Goal: Task Accomplishment & Management: Manage account settings

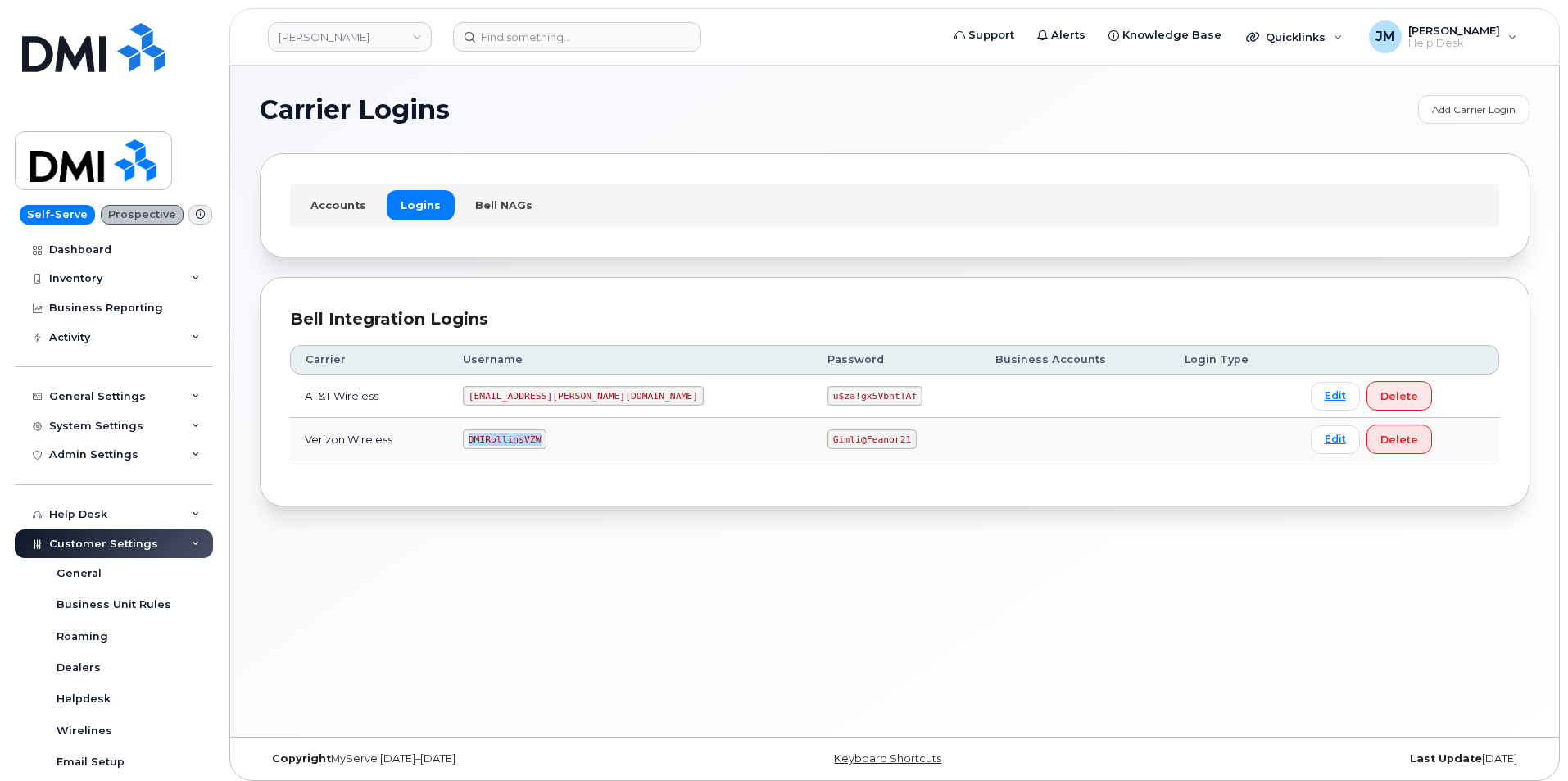
drag, startPoint x: 569, startPoint y: 440, endPoint x: 482, endPoint y: 443, distance: 87.1
click at [482, 443] on td "DMIRollinsVZW" at bounding box center [630, 440] width 364 height 43
copy code "DMIRollinsVZW"
drag, startPoint x: 805, startPoint y: 439, endPoint x: 694, endPoint y: 430, distance: 111.4
click at [694, 430] on tr "Verizon Wireless DMIRollinsVZW Gimli@Feanor21 Edit Delete" at bounding box center [895, 440] width 1209 height 43
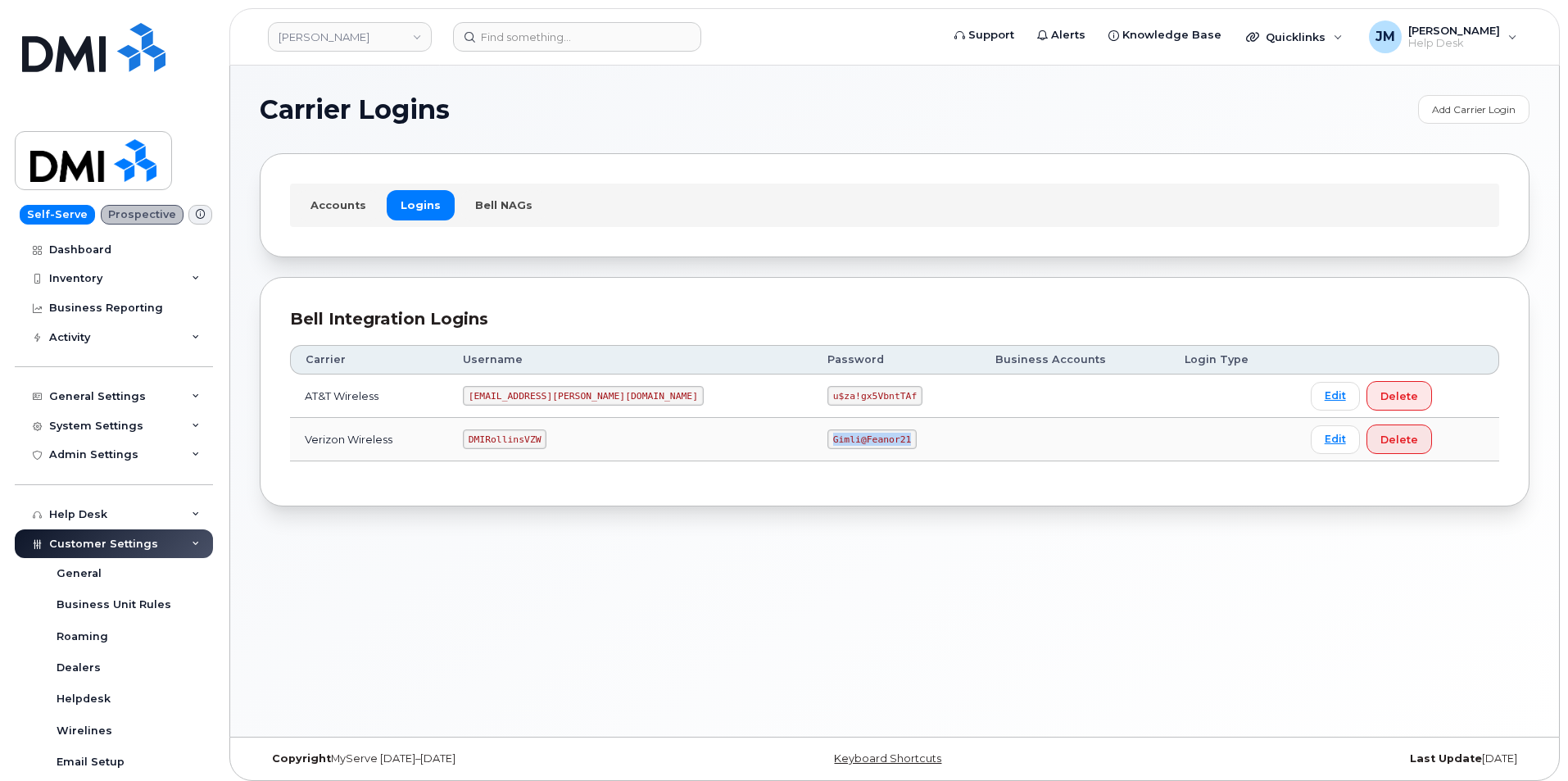
copy tr "Gimli@Feanor21"
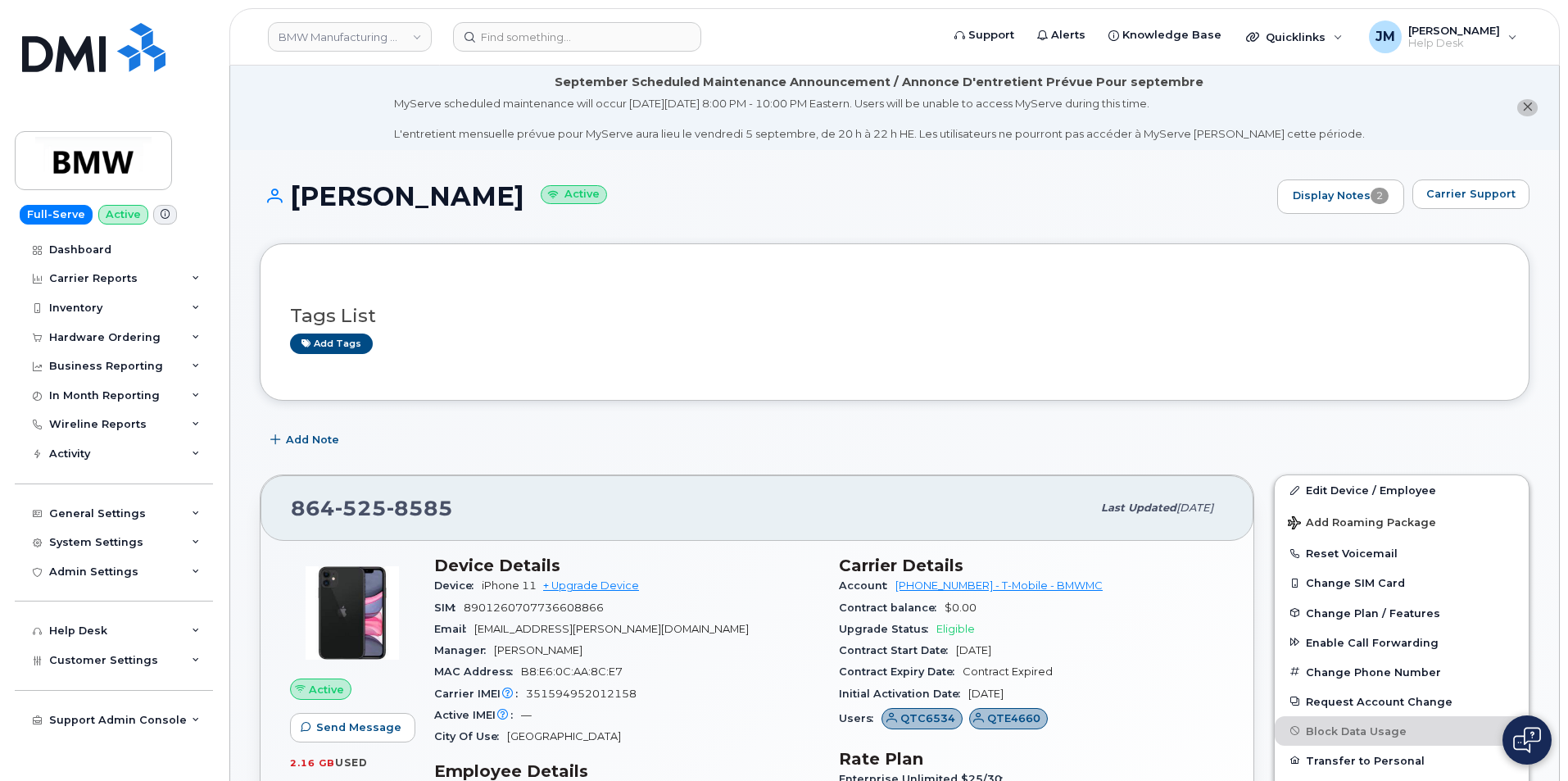
scroll to position [82, 0]
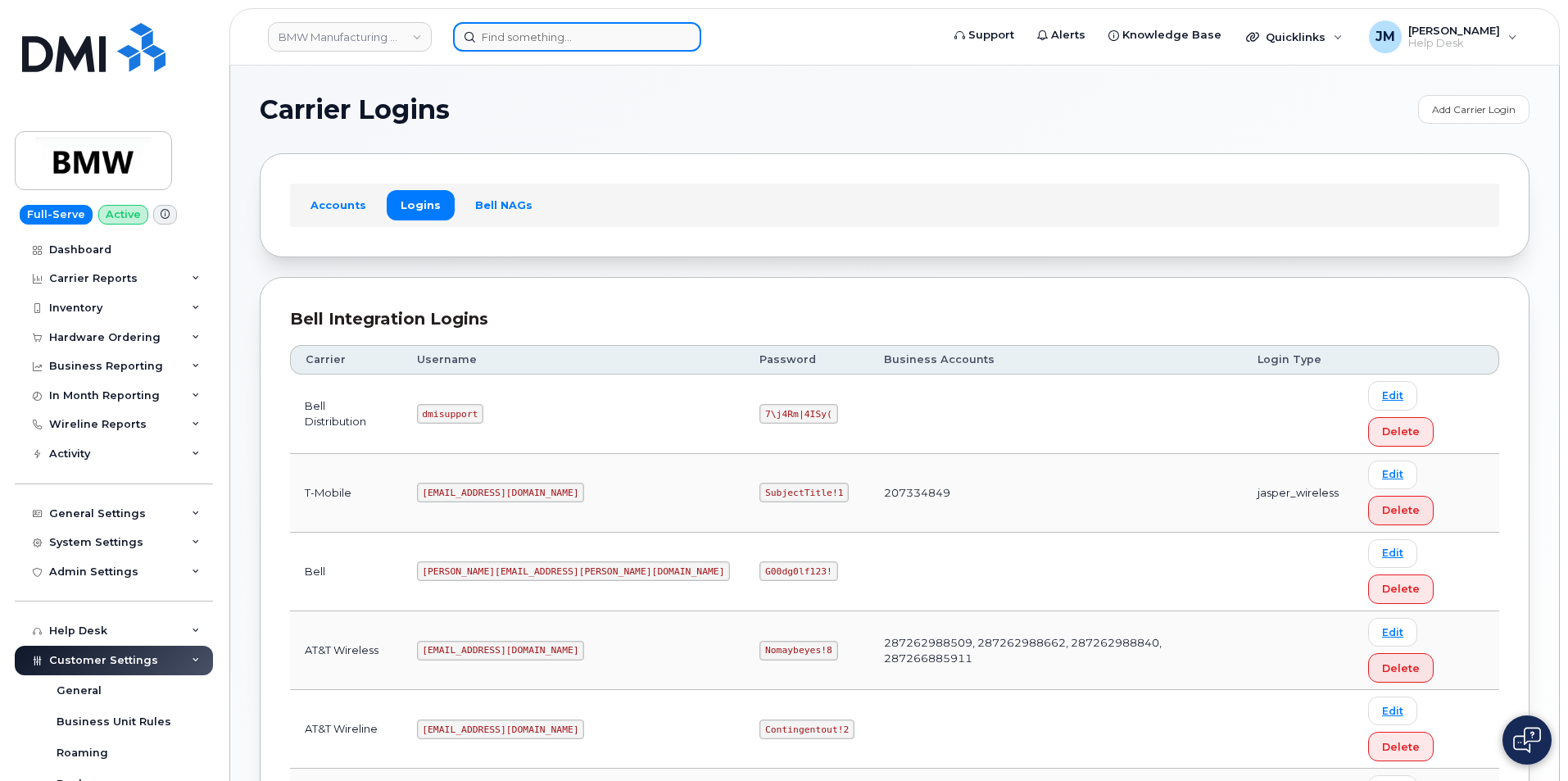
click at [518, 41] on input at bounding box center [577, 37] width 248 height 30
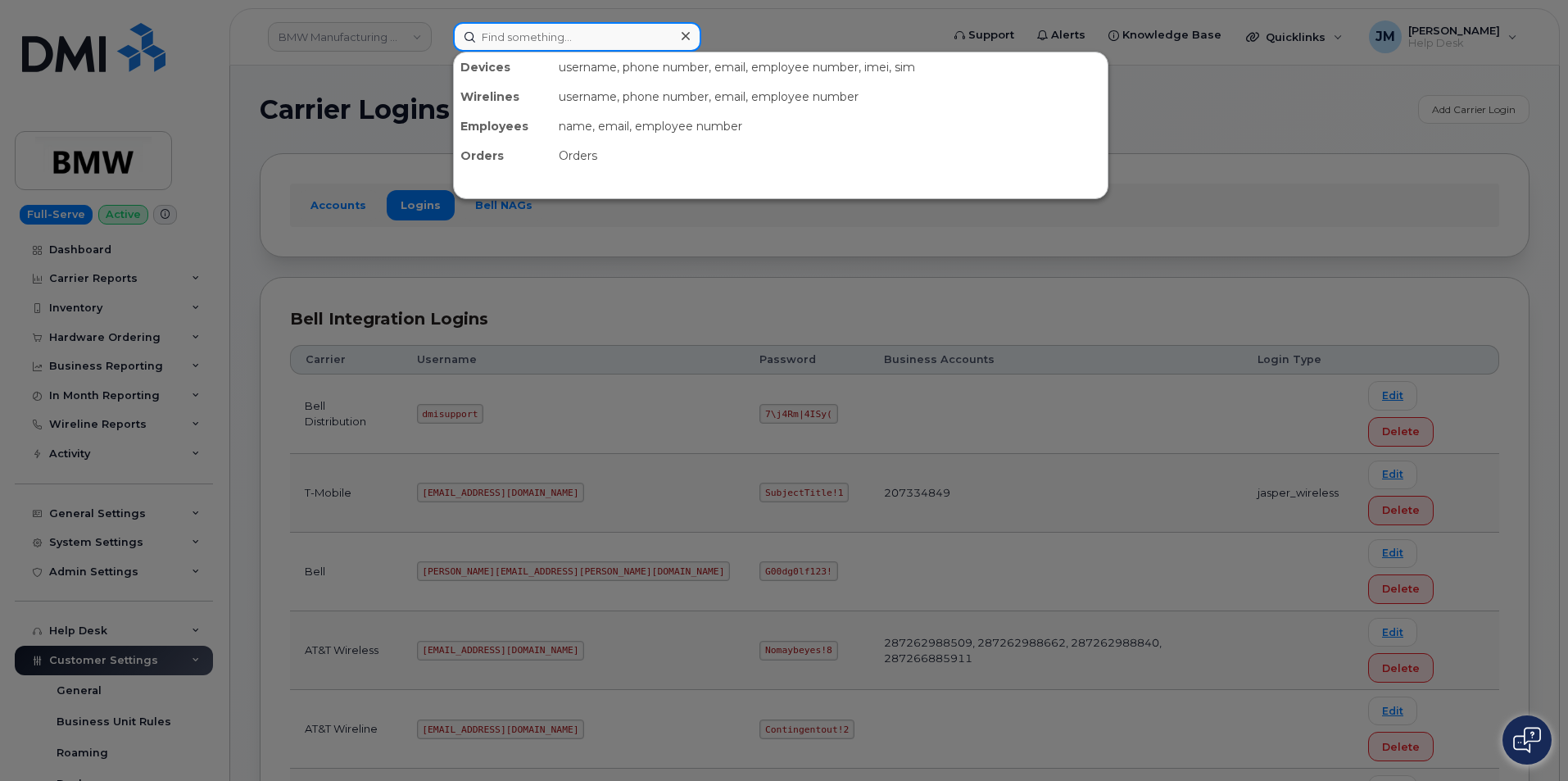
paste input "8645258585"
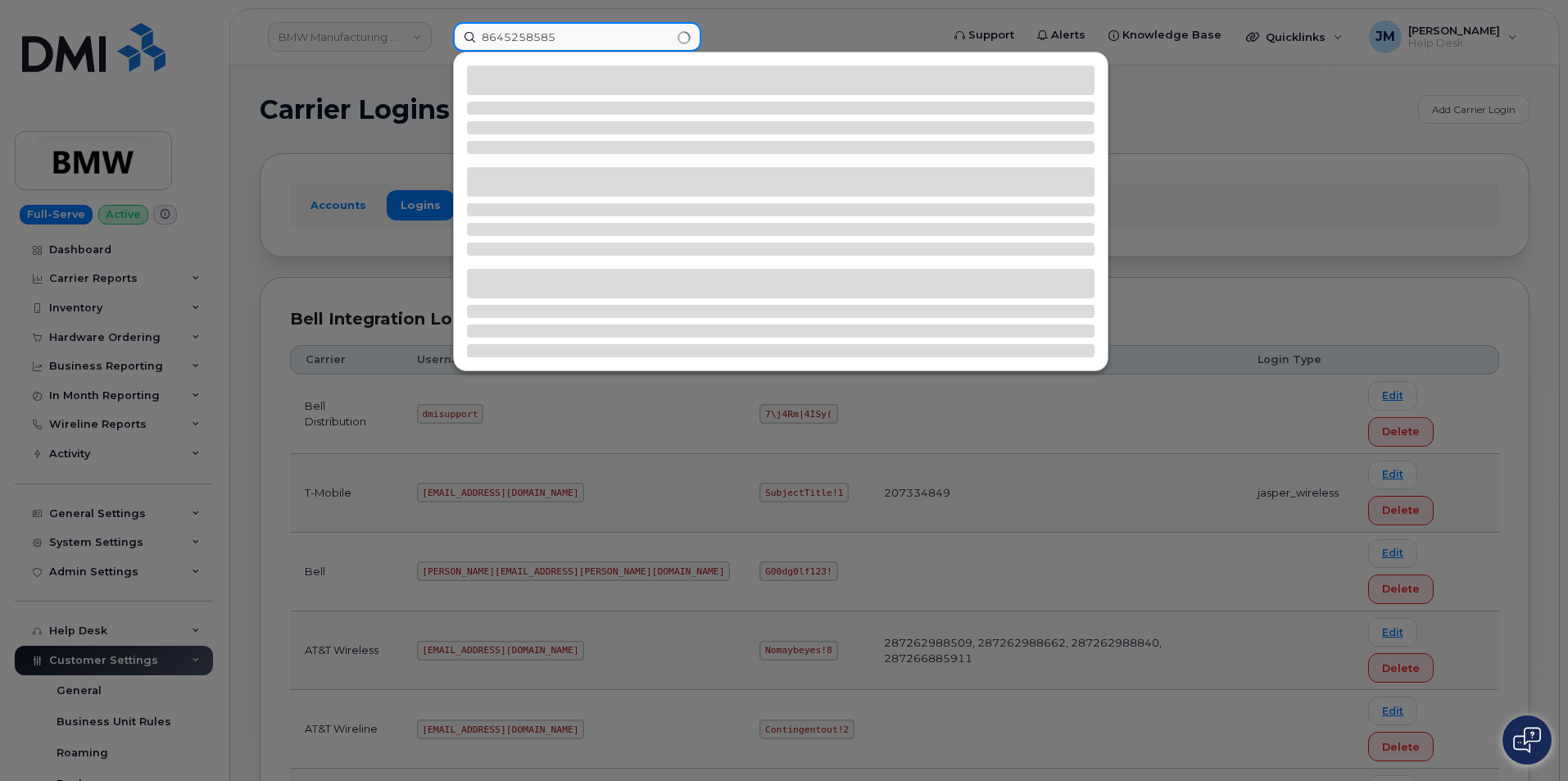
type input "8645258585"
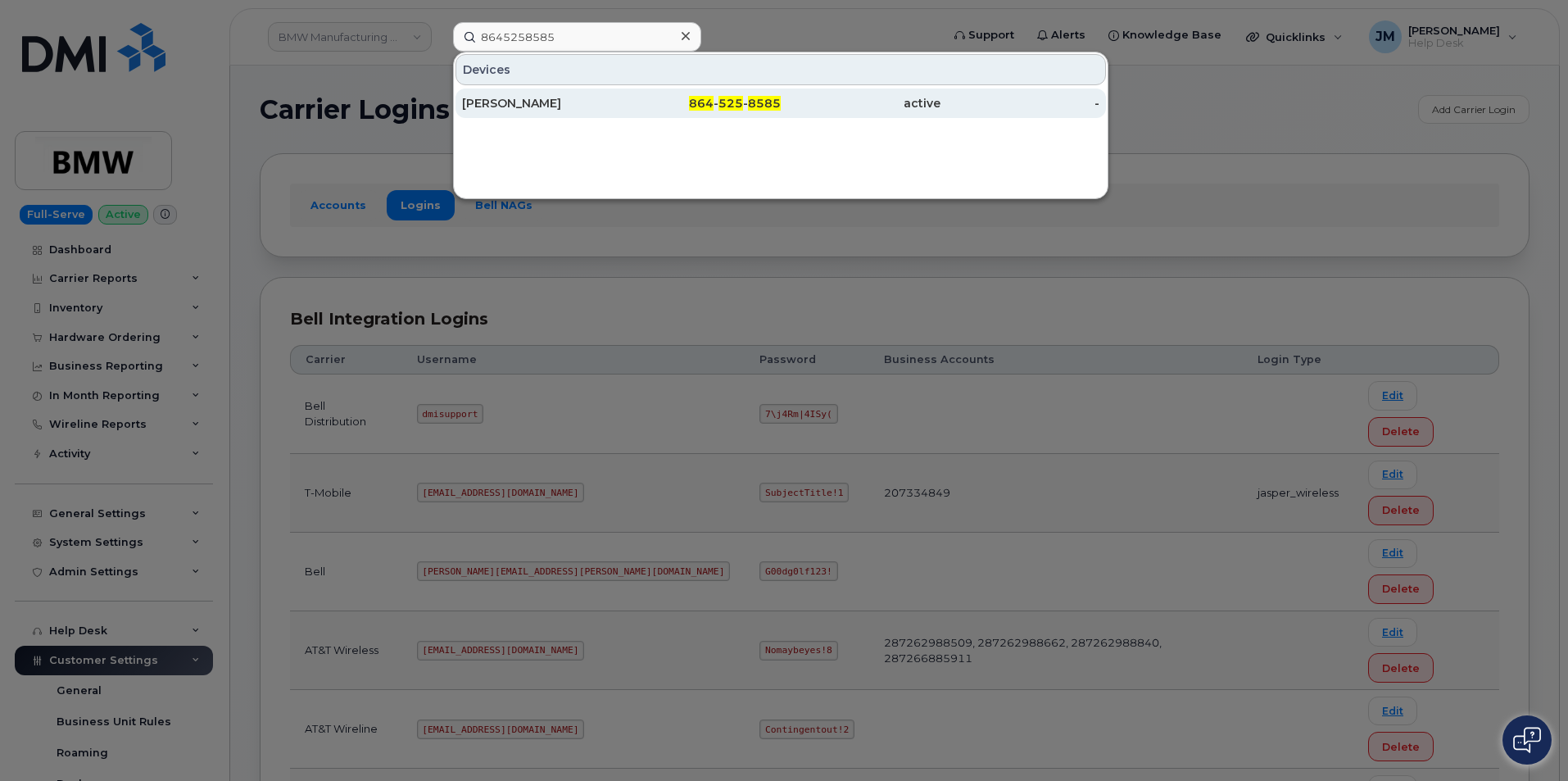
click at [529, 104] on div "[PERSON_NAME]" at bounding box center [542, 103] width 160 height 16
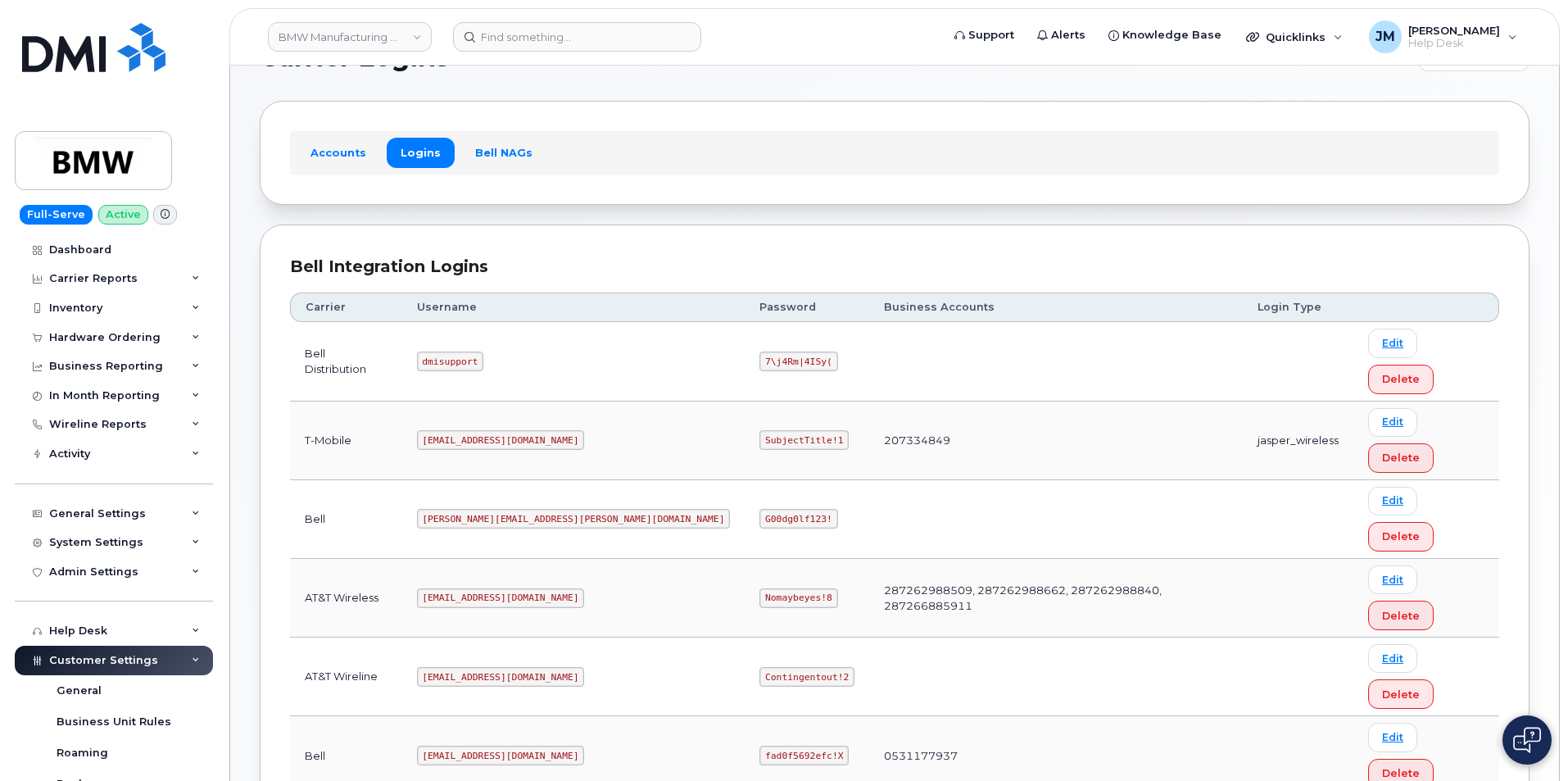
scroll to position [81, 0]
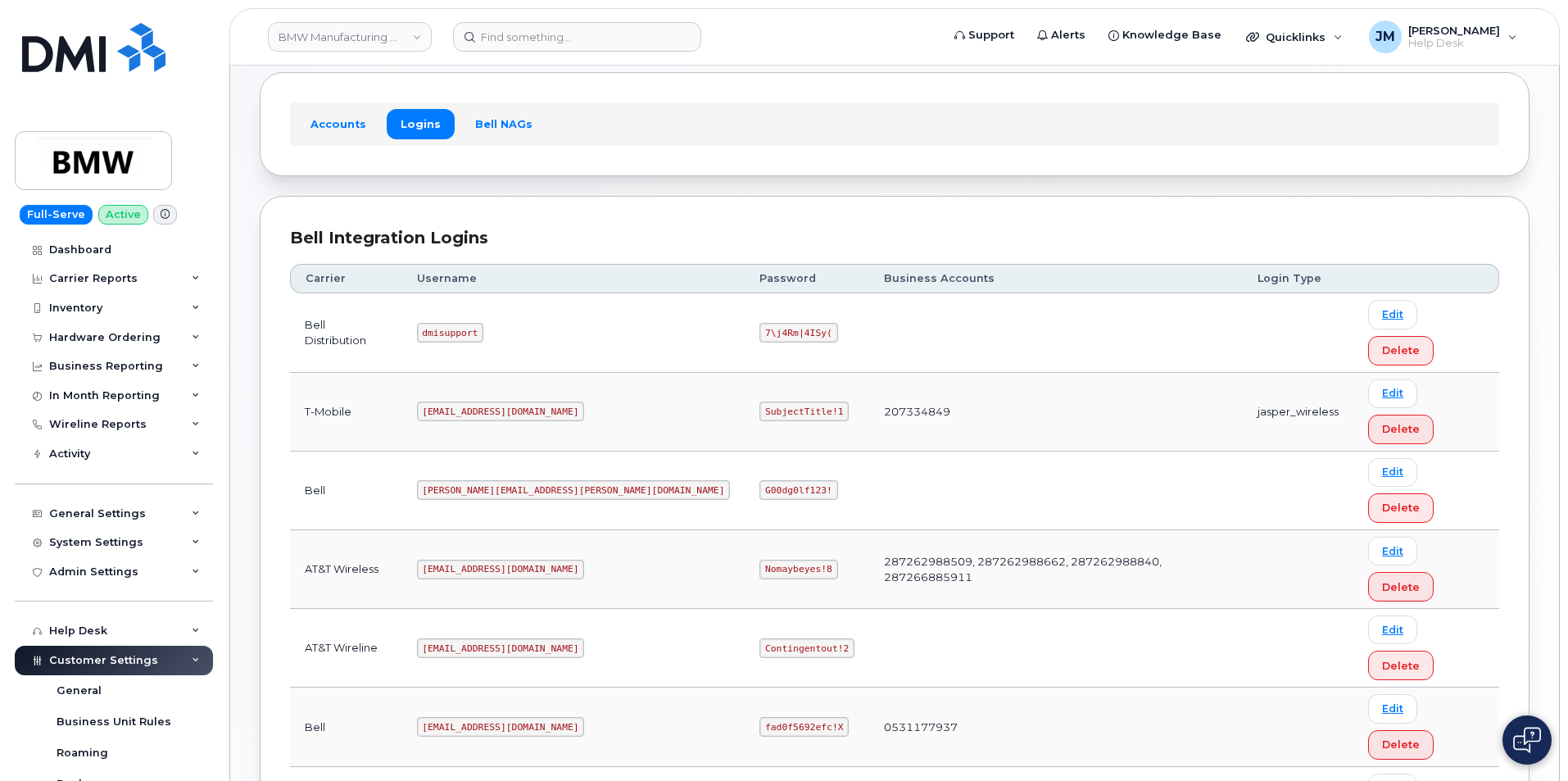
drag, startPoint x: 529, startPoint y: 619, endPoint x: 468, endPoint y: 622, distance: 61.1
copy tr "MS-BMW@dminc.com"
drag, startPoint x: 691, startPoint y: 618, endPoint x: 615, endPoint y: 623, distance: 76.2
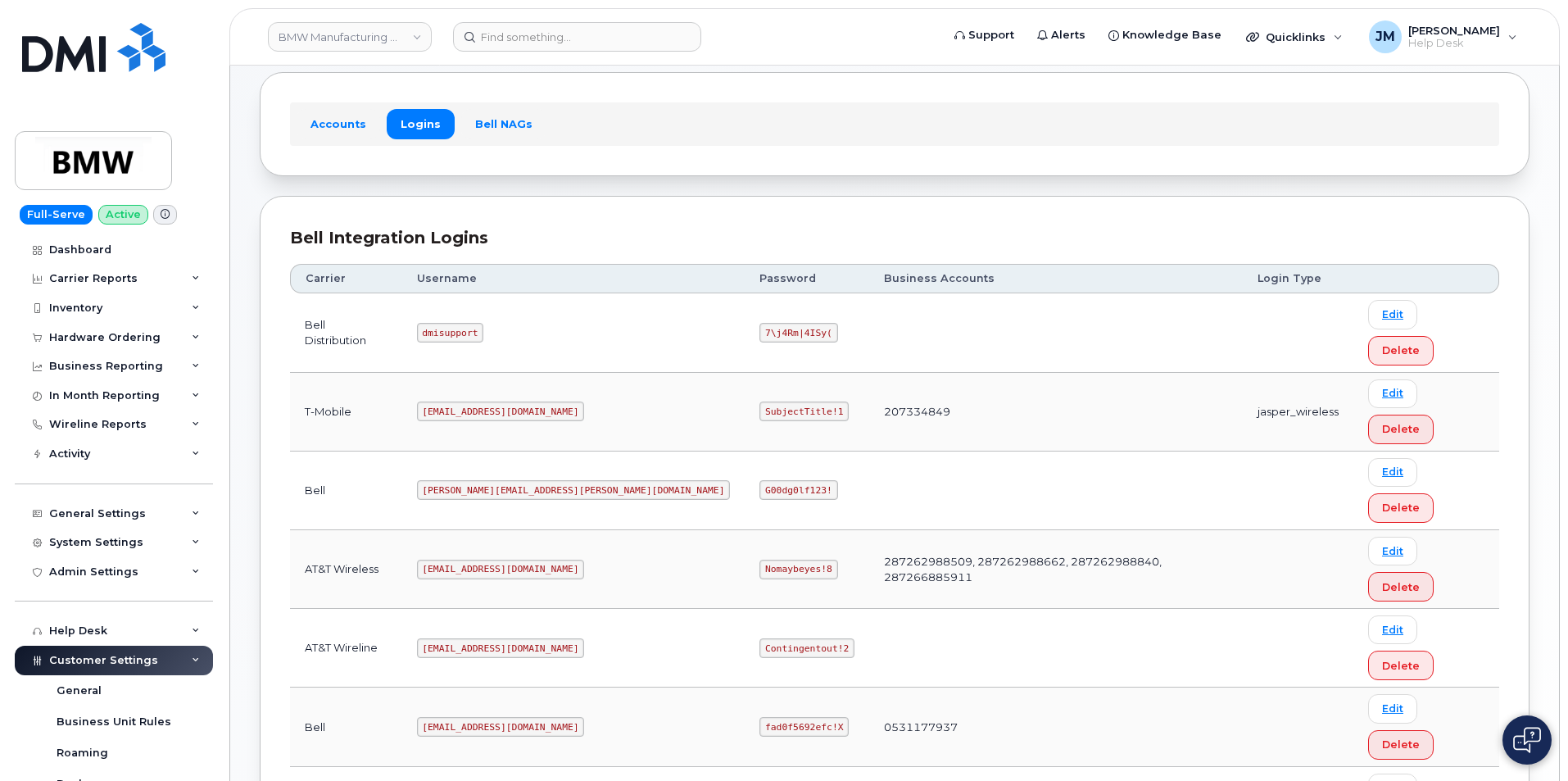
copy code "SubjectTitle!1"
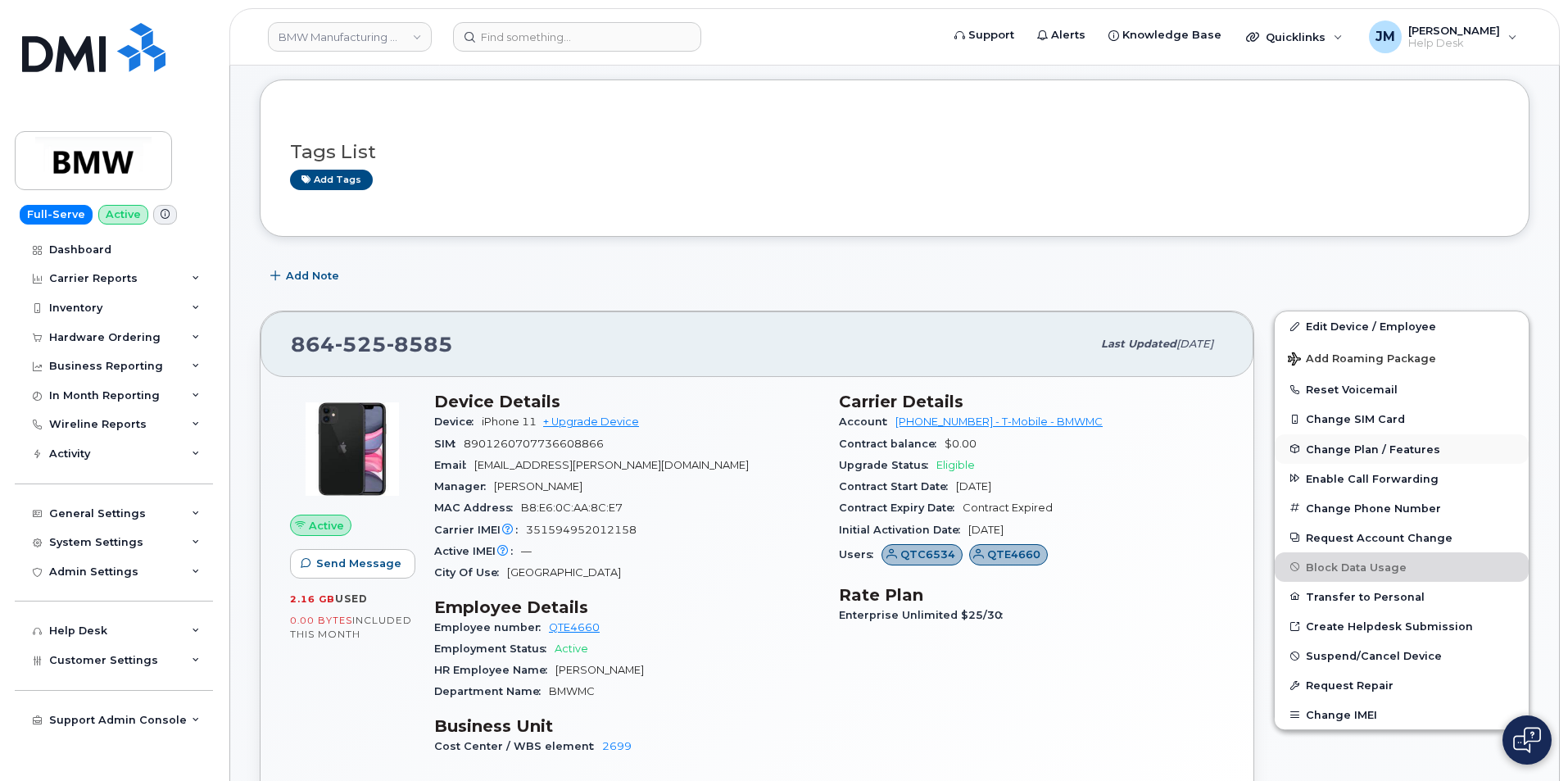
scroll to position [246, 0]
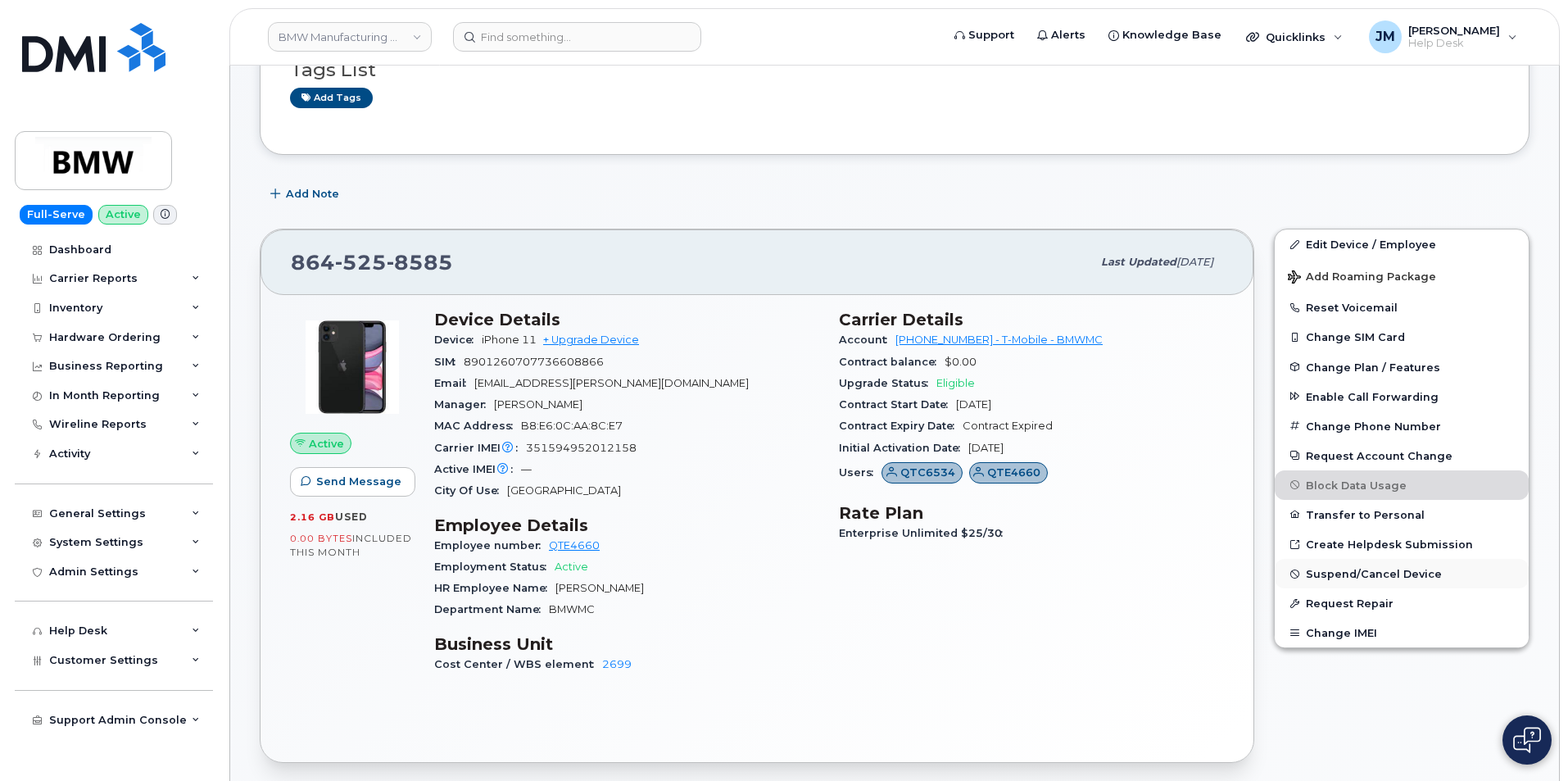
click at [1368, 570] on span "Suspend/Cancel Device" at bounding box center [1373, 574] width 136 height 13
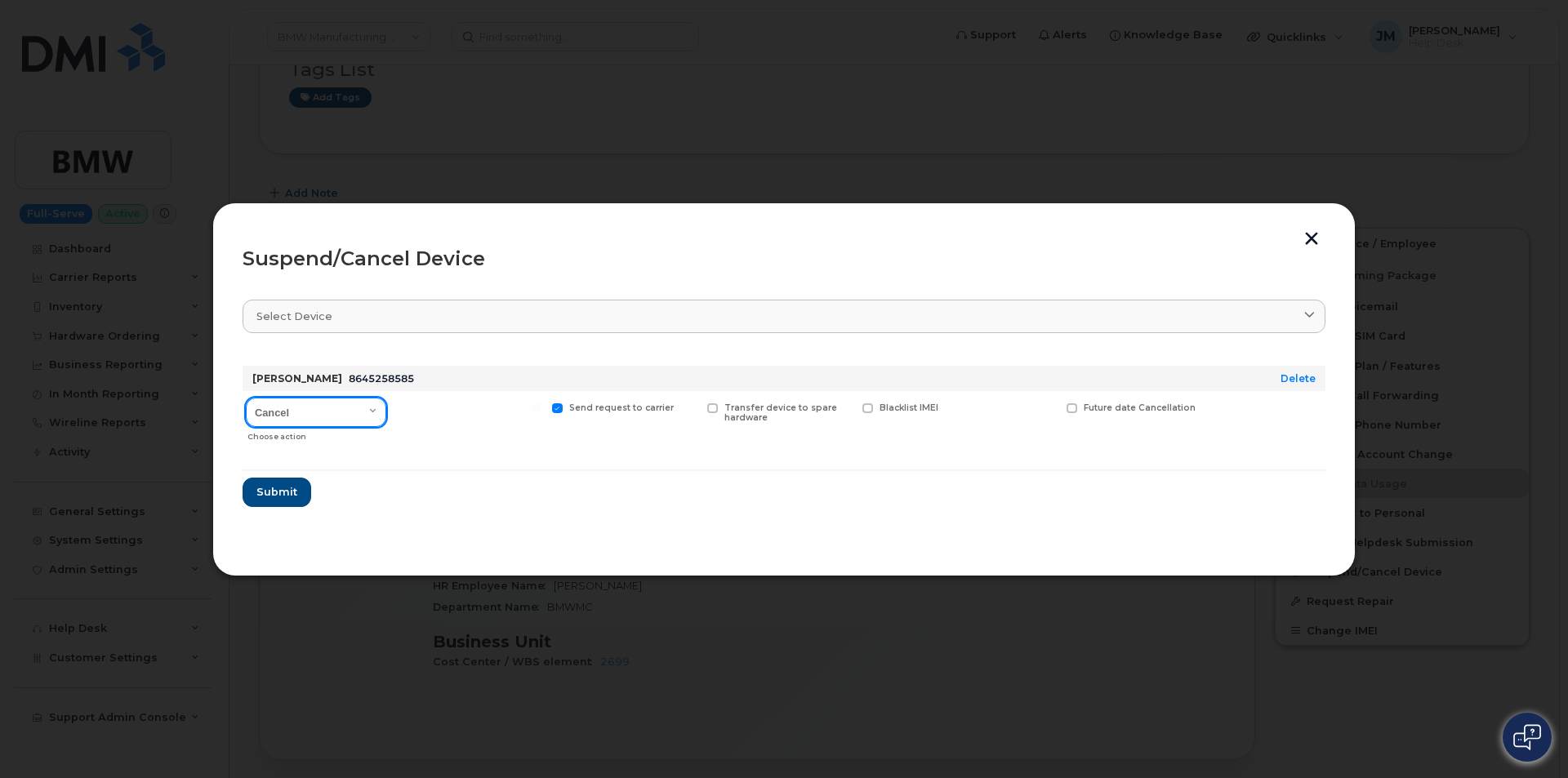
click at [375, 409] on select "Cancel Suspend - Reduced Rate Suspend - Full Rate Suspend - Lost Device/Stolen …" at bounding box center [315, 412] width 141 height 30
select select "[object Object]"
click at [245, 398] on select "Cancel Suspend - Reduced Rate Suspend - Full Rate Suspend - Lost Device/Stolen …" at bounding box center [315, 412] width 141 height 30
click at [277, 492] on span "Submit" at bounding box center [276, 492] width 41 height 15
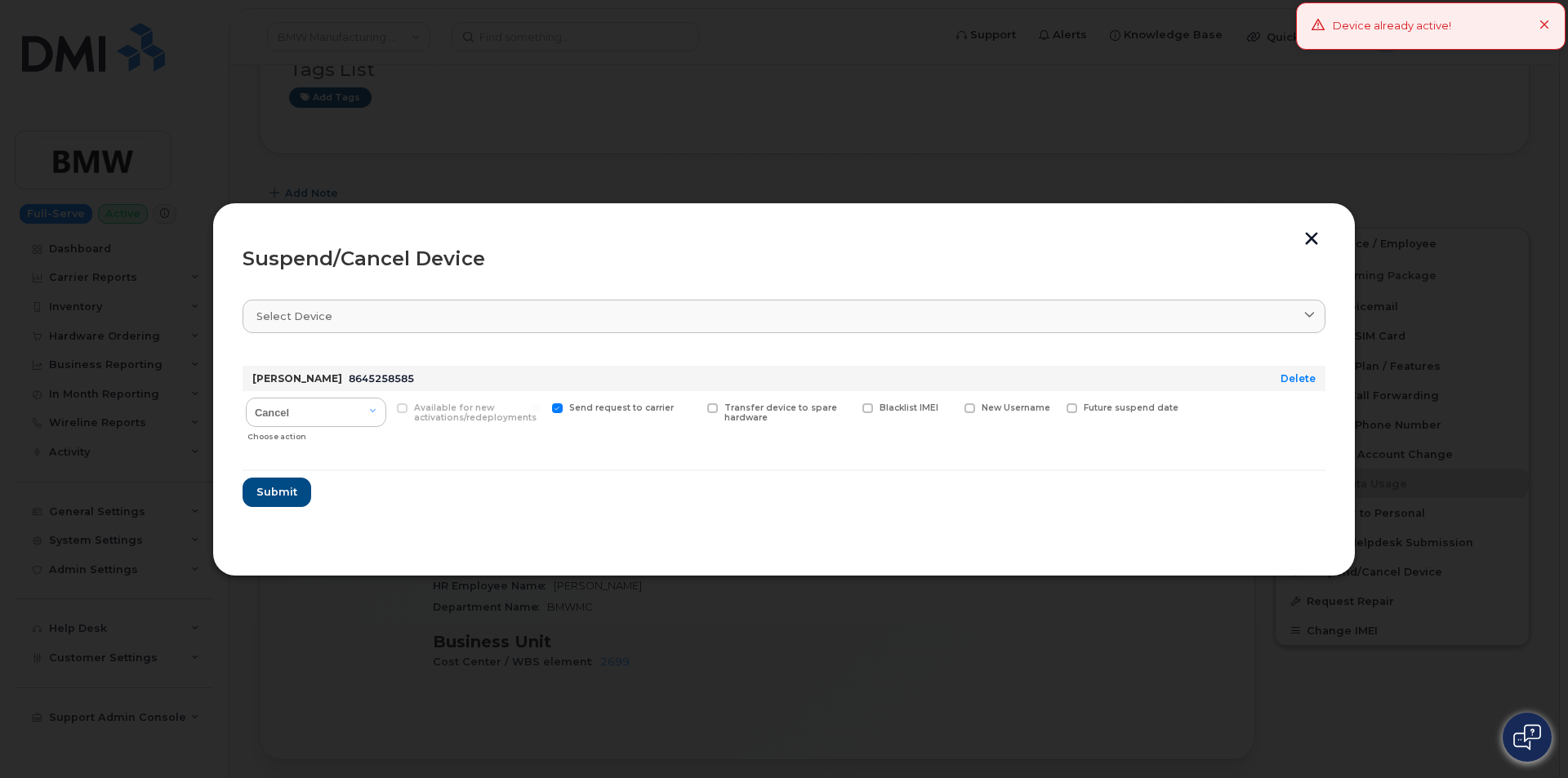
click at [1318, 238] on button "button" at bounding box center [1312, 240] width 25 height 17
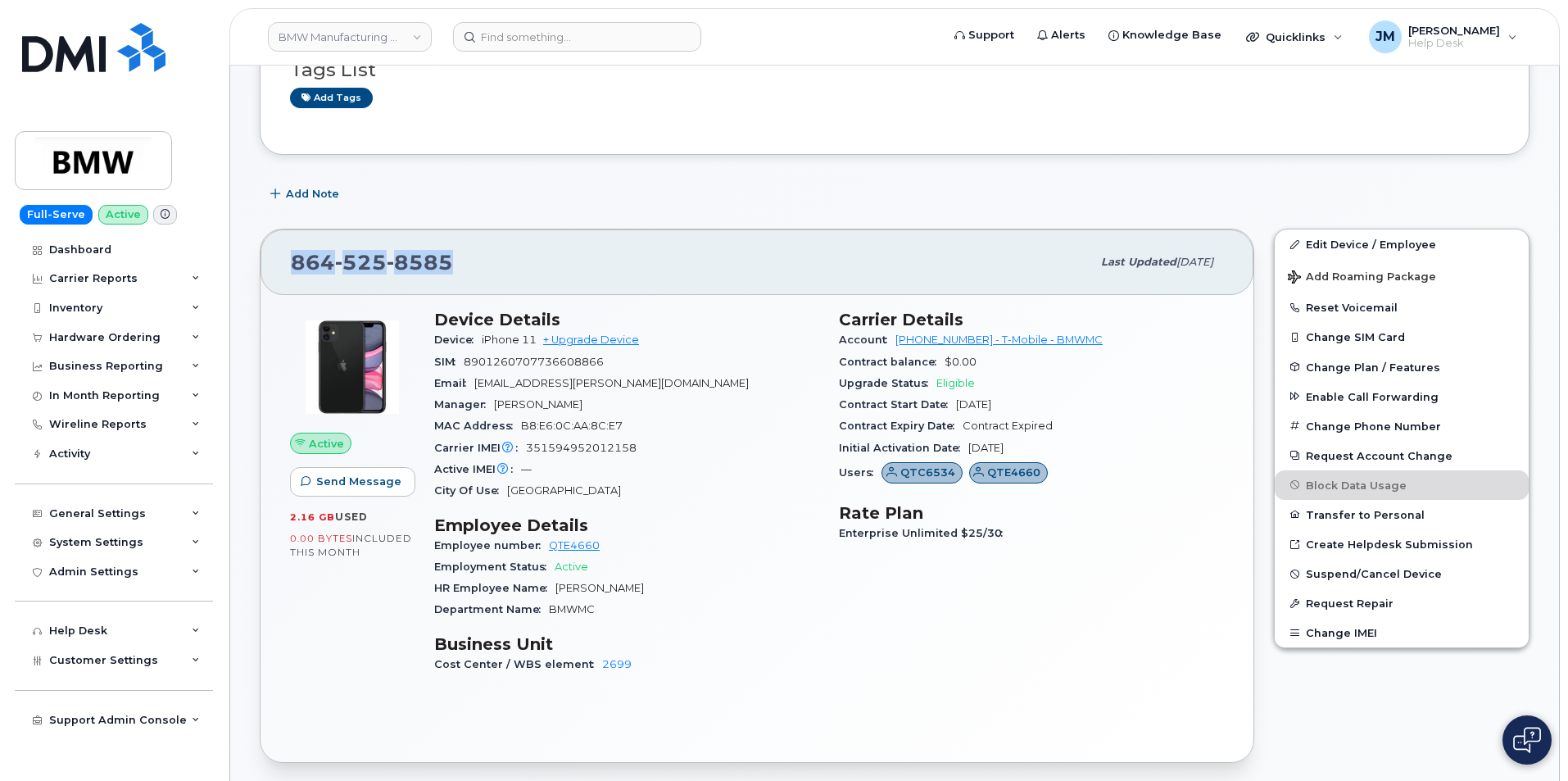
drag, startPoint x: 449, startPoint y: 263, endPoint x: 288, endPoint y: 259, distance: 161.0
click at [288, 259] on div "[PHONE_NUMBER] Last updated [DATE]" at bounding box center [757, 263] width 993 height 65
copy span "[PHONE_NUMBER]"
